Goal: Task Accomplishment & Management: Manage account settings

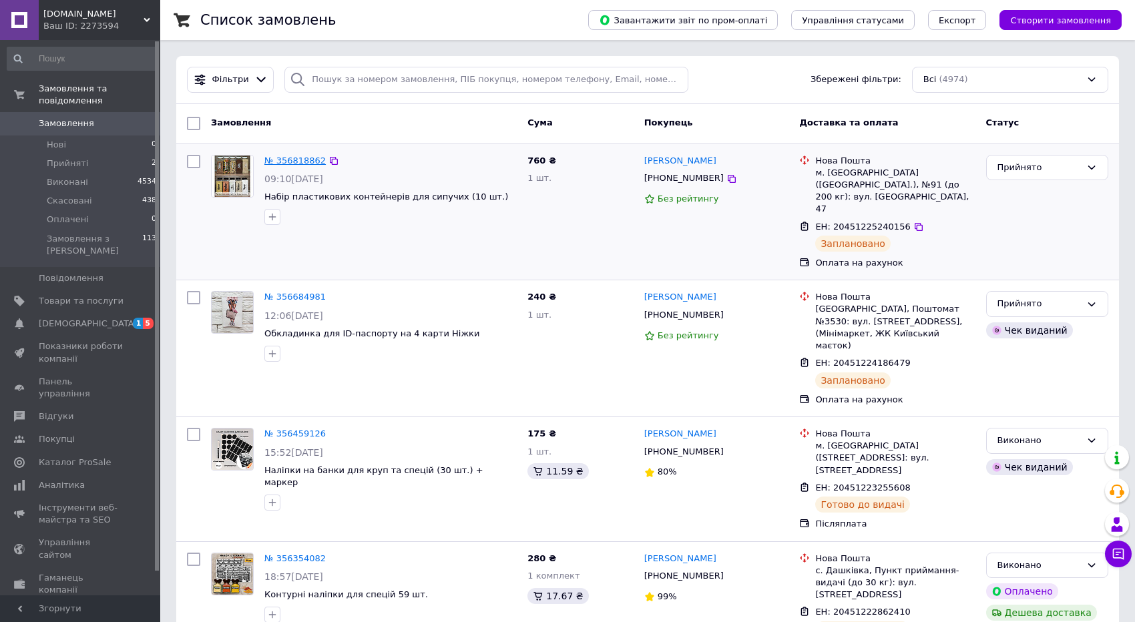
click at [278, 158] on link "№ 356818862" at bounding box center [294, 161] width 61 height 10
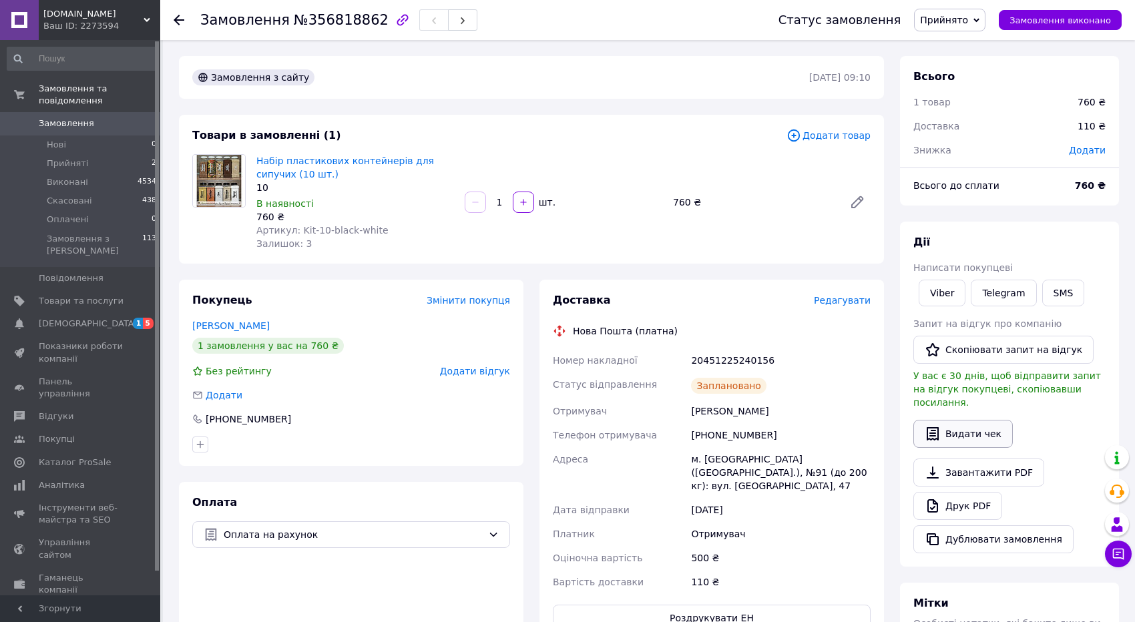
click at [993, 424] on button "Видати чек" at bounding box center [962, 434] width 99 height 28
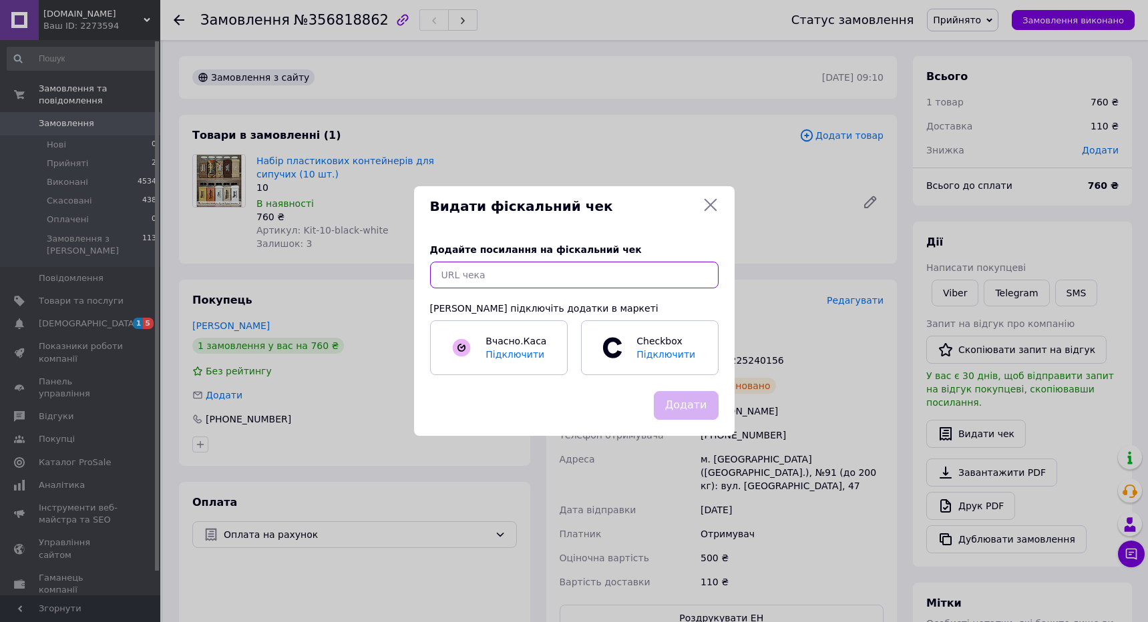
click at [447, 279] on input "text" at bounding box center [574, 275] width 288 height 27
paste input "https://kasa.vchasno.ua/check-viewer/qs1IKivJrX0"
type input "https://kasa.vchasno.ua/check-viewer/qs1IKivJrX0"
click at [691, 411] on button "Додати" at bounding box center [686, 405] width 65 height 29
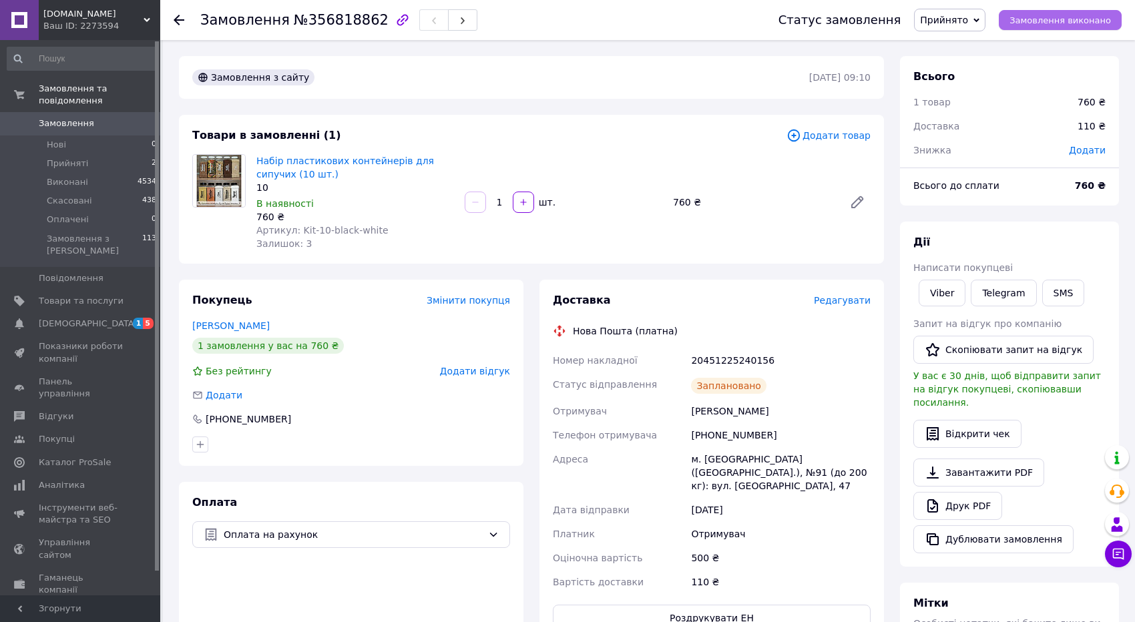
click at [1059, 21] on span "Замовлення виконано" at bounding box center [1059, 20] width 101 height 10
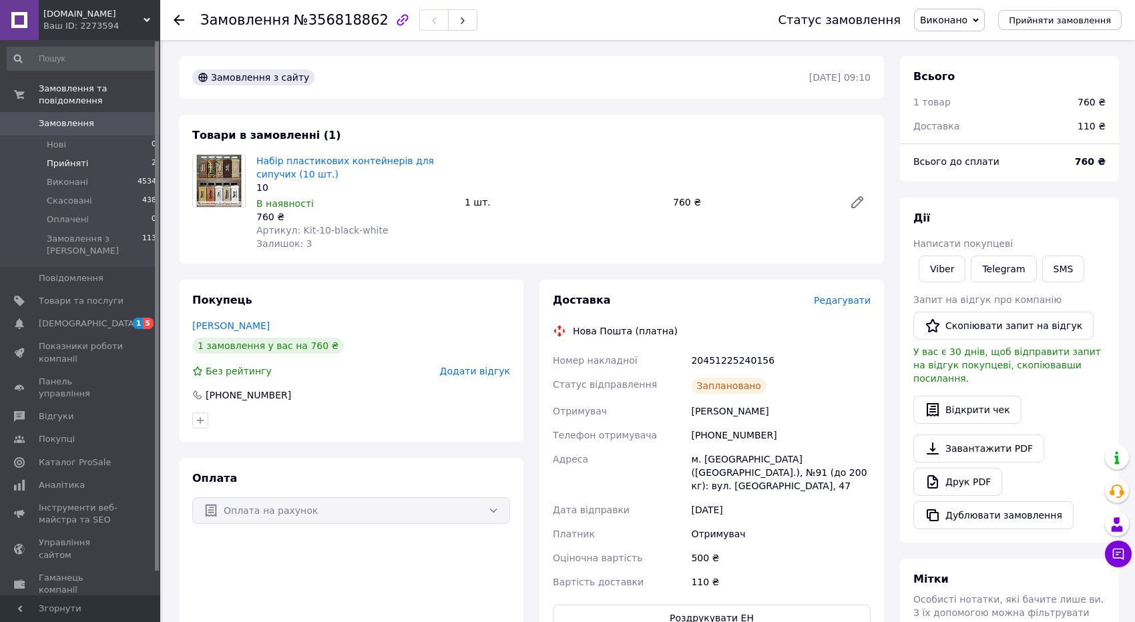
click at [85, 154] on li "Прийняті 2" at bounding box center [82, 163] width 164 height 19
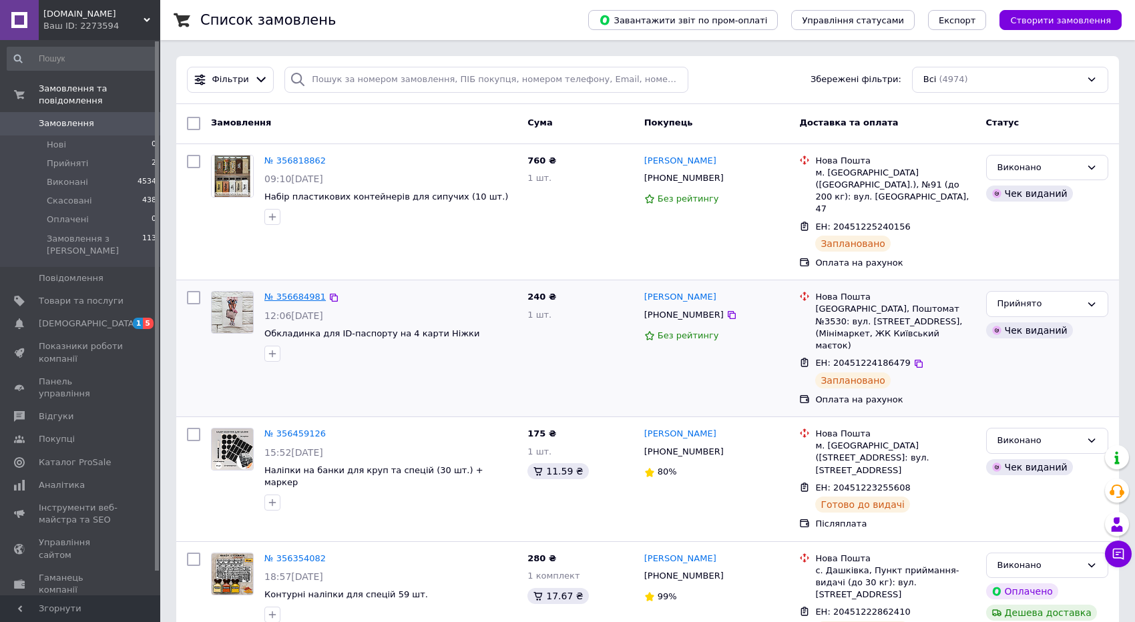
click at [282, 292] on link "№ 356684981" at bounding box center [294, 297] width 61 height 10
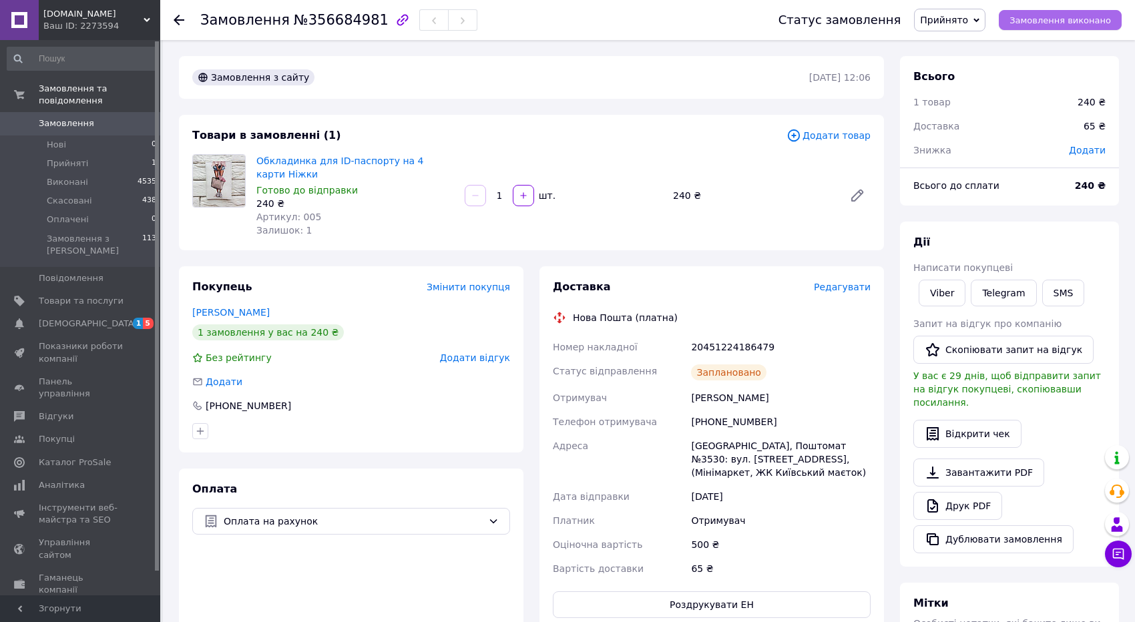
click at [1063, 21] on span "Замовлення виконано" at bounding box center [1059, 20] width 101 height 10
